Goal: Navigation & Orientation: Find specific page/section

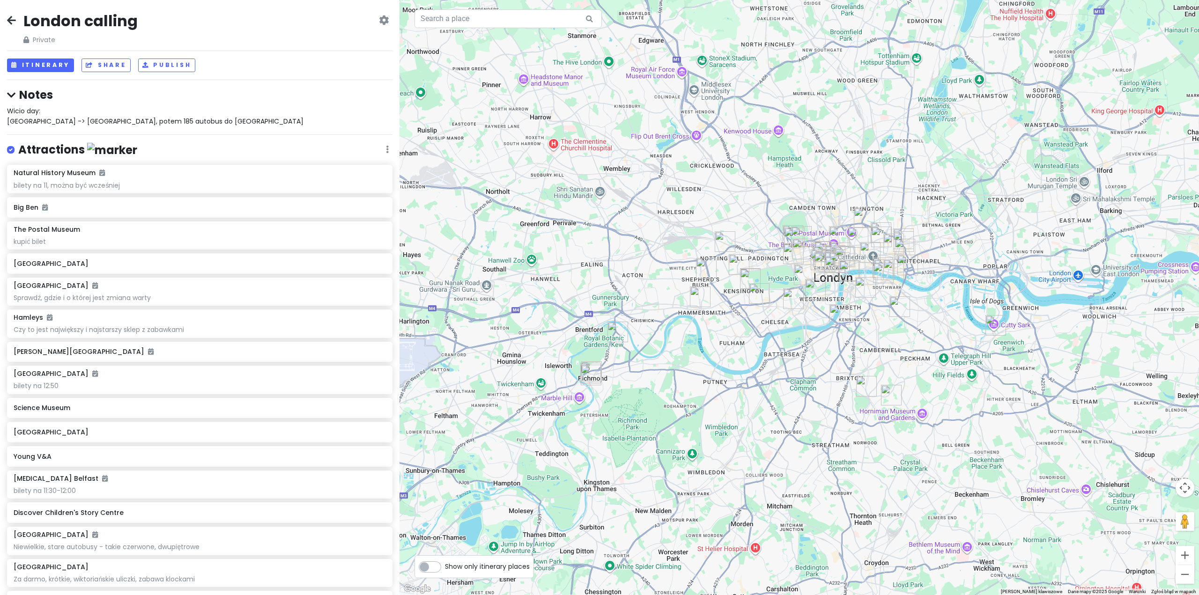
click at [11, 20] on icon at bounding box center [11, 19] width 9 height 7
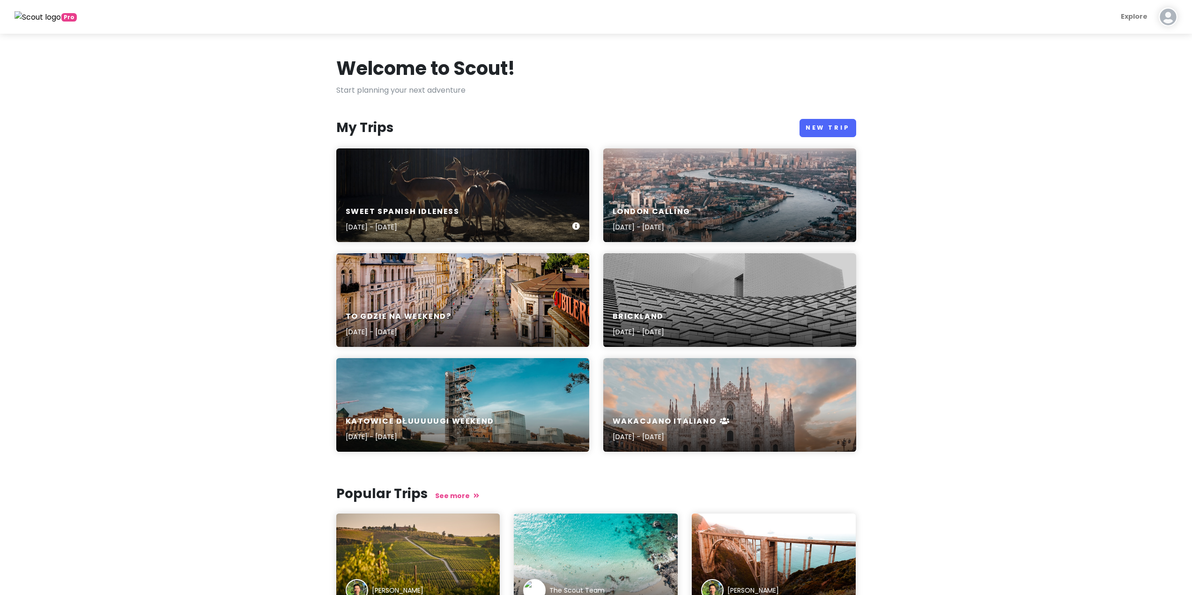
click at [412, 210] on h6 "Sweet spanish idleness" at bounding box center [403, 212] width 114 height 10
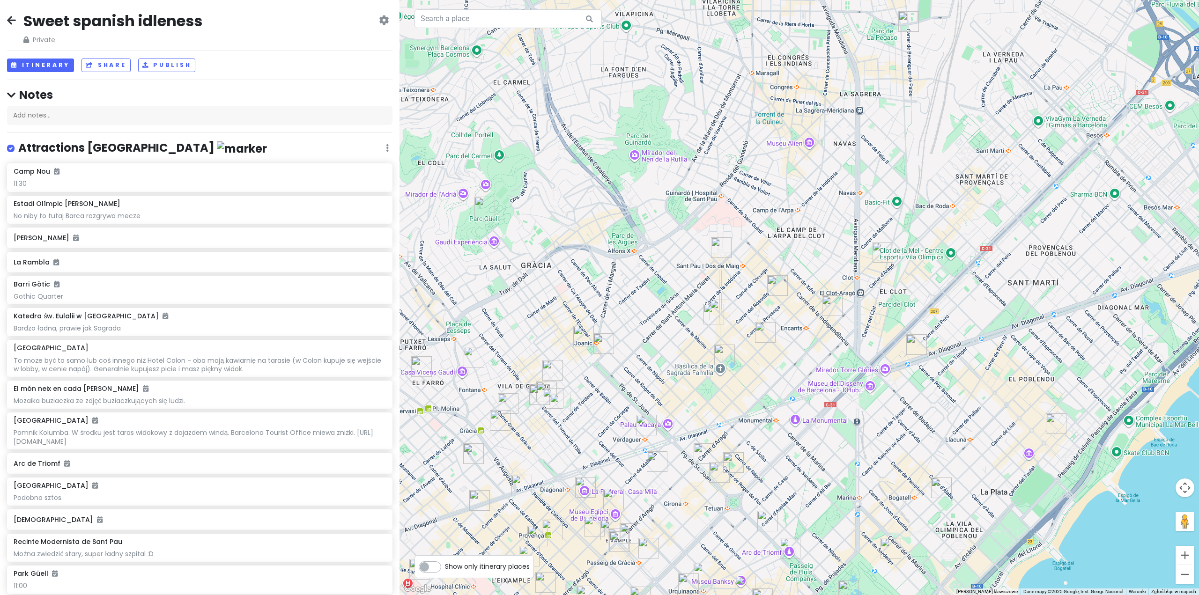
click at [876, 251] on img "Indoorwall El Clot" at bounding box center [883, 252] width 21 height 21
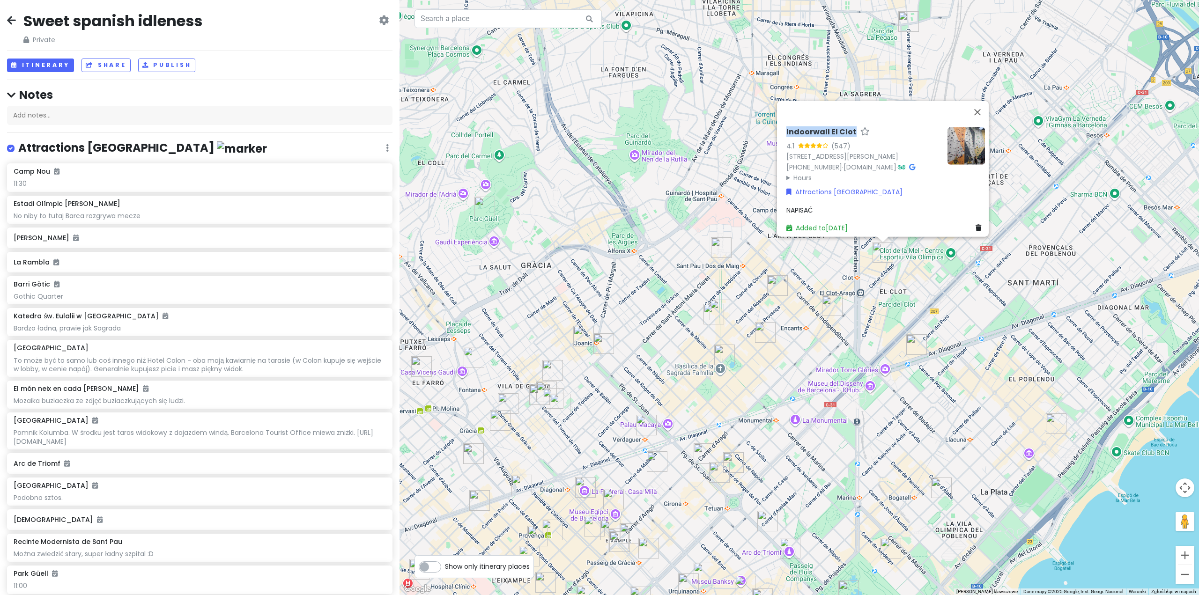
drag, startPoint x: 780, startPoint y: 113, endPoint x: 848, endPoint y: 116, distance: 68.0
click at [848, 123] on div "Indoorwall El Clot 4.1 (547) [STREET_ADDRESS][PERSON_NAME] [PHONE_NUMBER] · [DO…" at bounding box center [886, 179] width 206 height 113
